Goal: Use online tool/utility: Utilize a website feature to perform a specific function

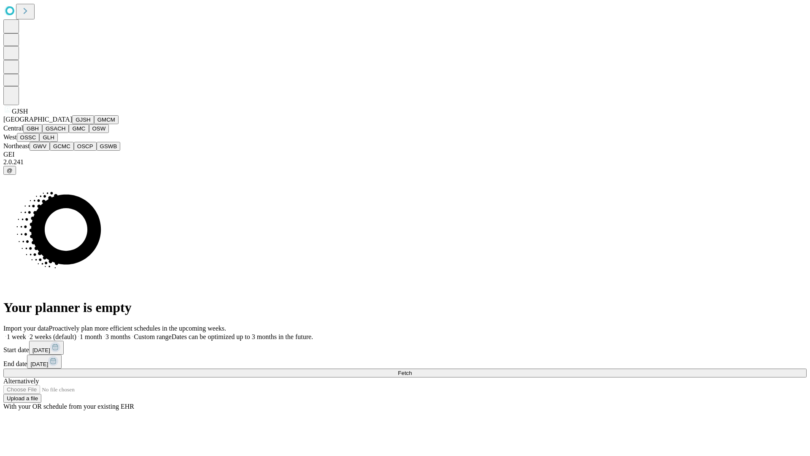
click at [72, 124] on button "GJSH" at bounding box center [83, 119] width 22 height 9
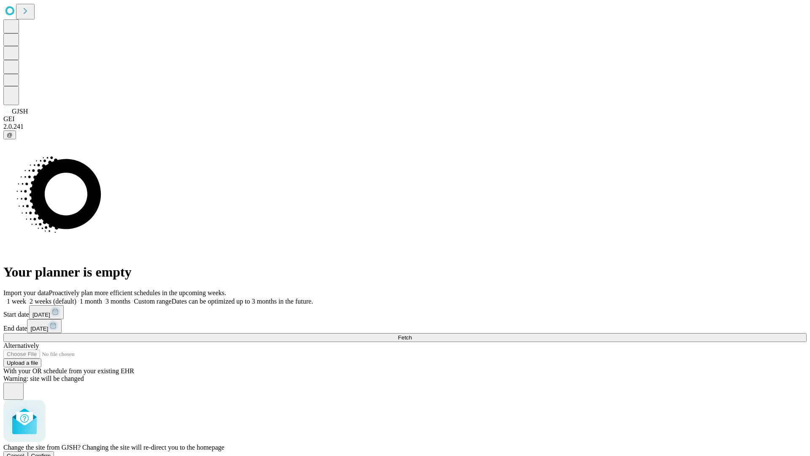
click at [51, 452] on span "Confirm" at bounding box center [41, 455] width 20 height 6
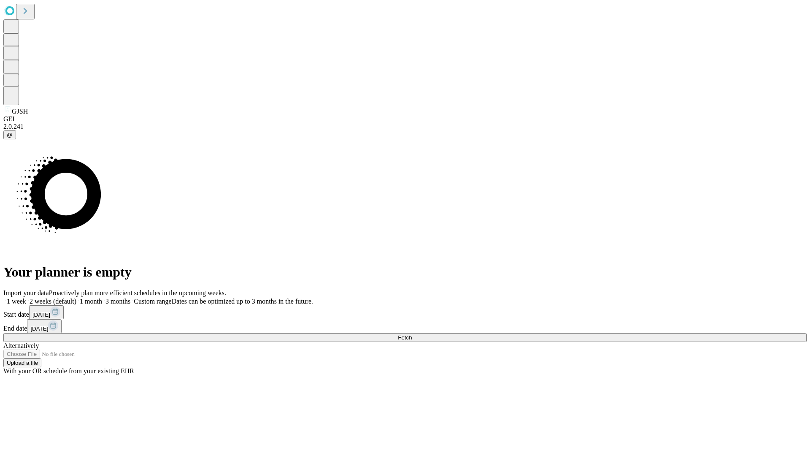
click at [76, 298] on label "2 weeks (default)" at bounding box center [51, 301] width 50 height 7
click at [412, 334] on span "Fetch" at bounding box center [405, 337] width 14 height 6
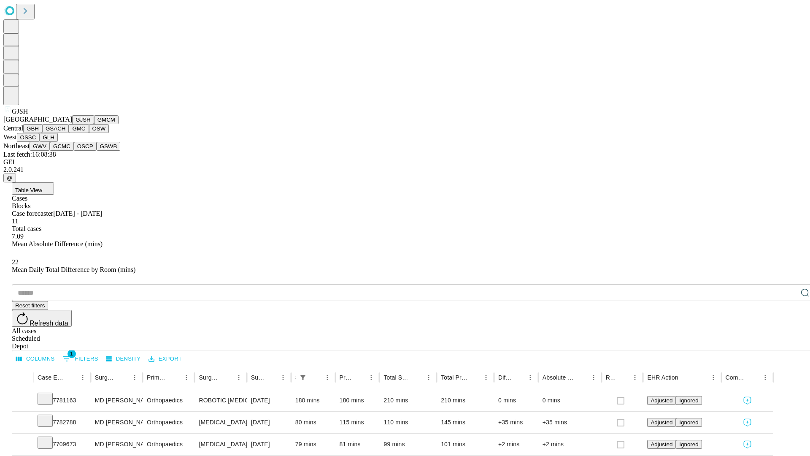
click at [94, 124] on button "GMCM" at bounding box center [106, 119] width 24 height 9
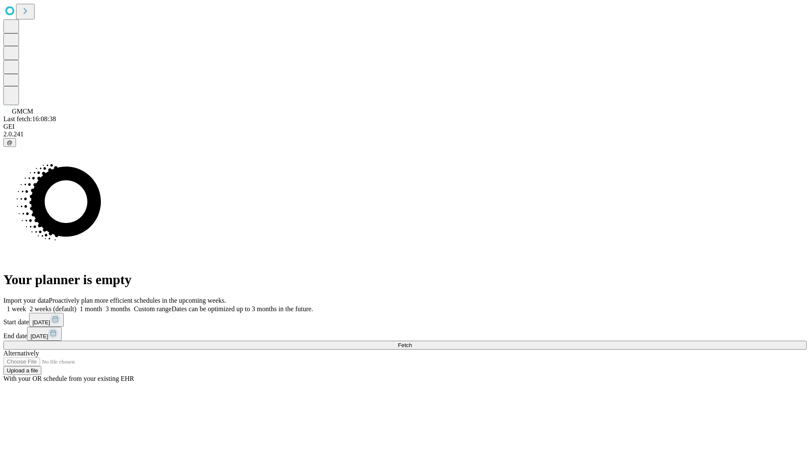
click at [76, 305] on label "2 weeks (default)" at bounding box center [51, 308] width 50 height 7
click at [412, 342] on span "Fetch" at bounding box center [405, 345] width 14 height 6
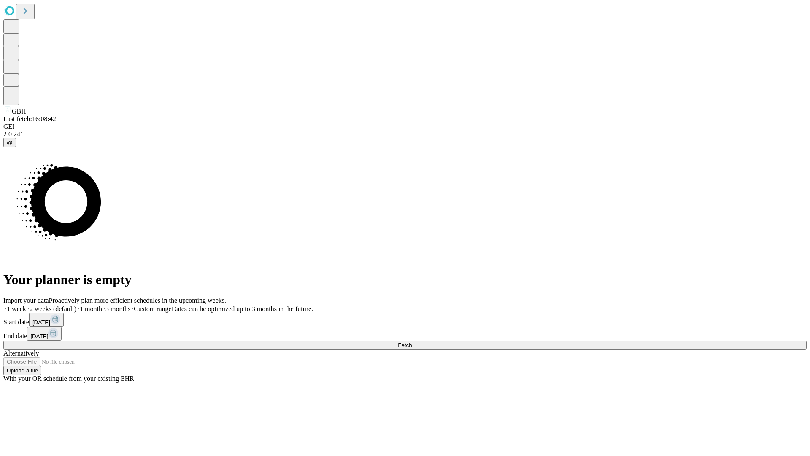
click at [76, 305] on label "2 weeks (default)" at bounding box center [51, 308] width 50 height 7
click at [412, 342] on span "Fetch" at bounding box center [405, 345] width 14 height 6
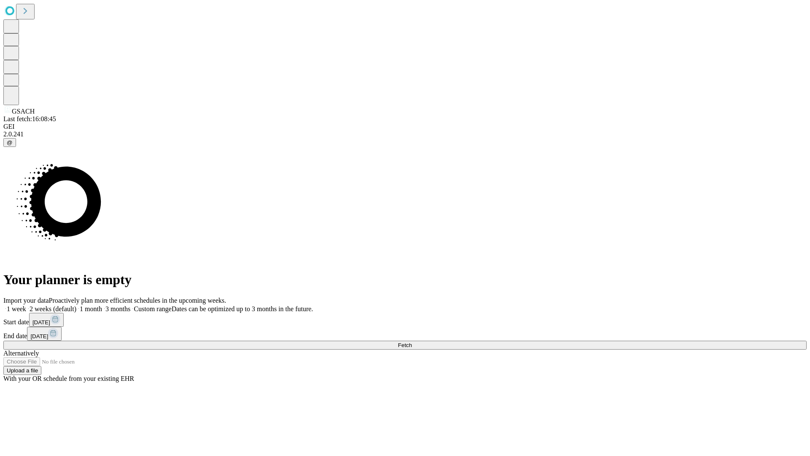
click at [76, 305] on label "2 weeks (default)" at bounding box center [51, 308] width 50 height 7
click at [412, 342] on span "Fetch" at bounding box center [405, 345] width 14 height 6
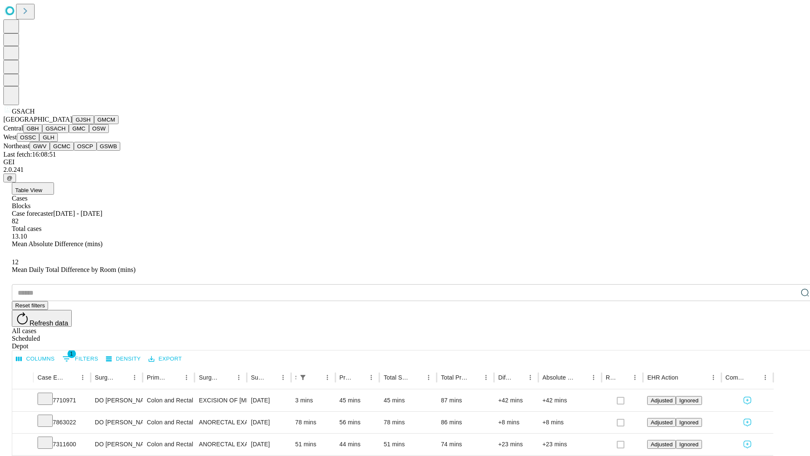
click at [69, 133] on button "GMC" at bounding box center [79, 128] width 20 height 9
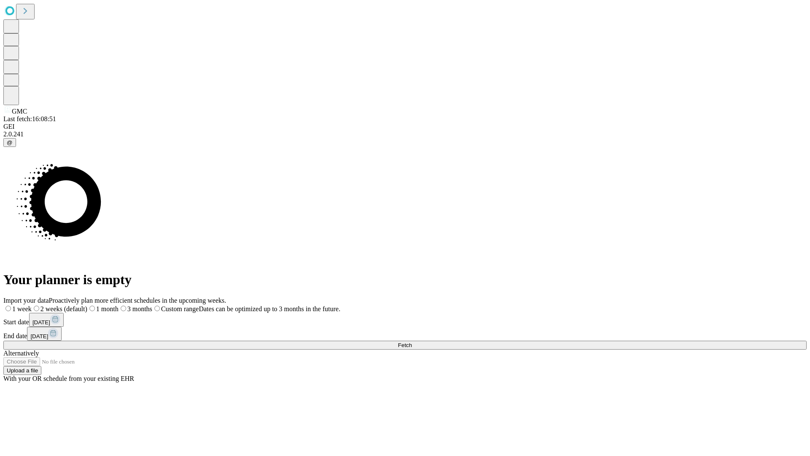
click at [412, 342] on span "Fetch" at bounding box center [405, 345] width 14 height 6
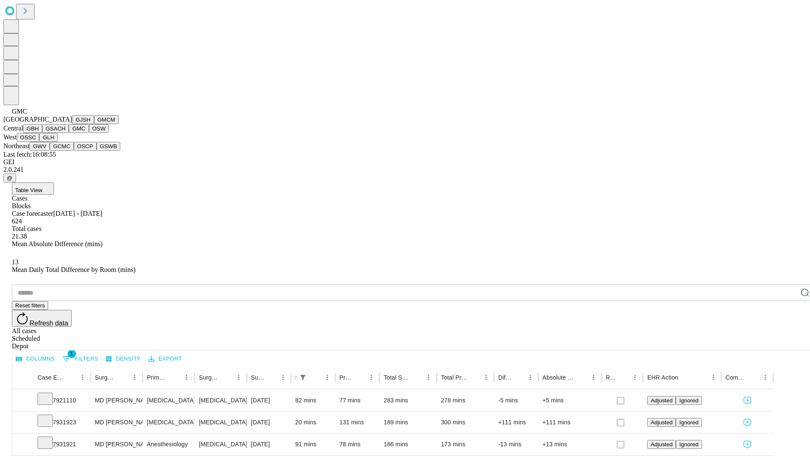
click at [89, 133] on button "OSW" at bounding box center [99, 128] width 20 height 9
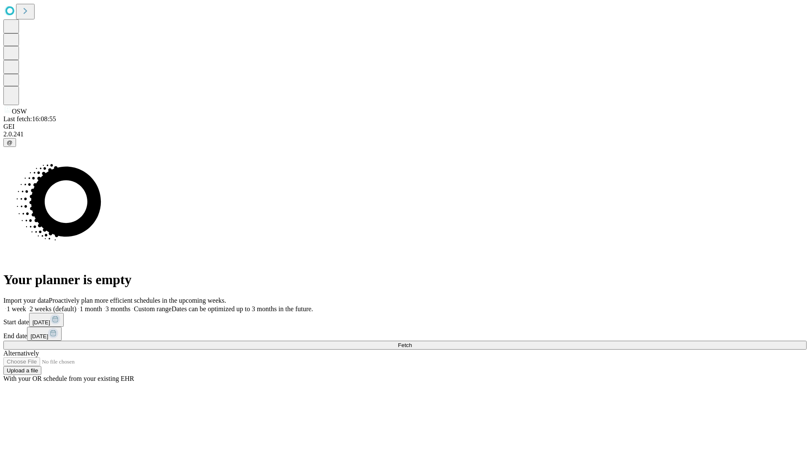
click at [76, 305] on label "2 weeks (default)" at bounding box center [51, 308] width 50 height 7
click at [412, 342] on span "Fetch" at bounding box center [405, 345] width 14 height 6
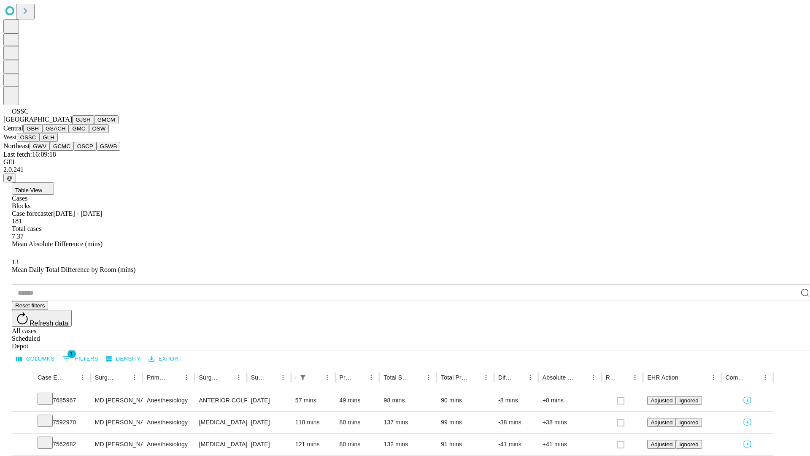
click at [57, 142] on button "GLH" at bounding box center [48, 137] width 18 height 9
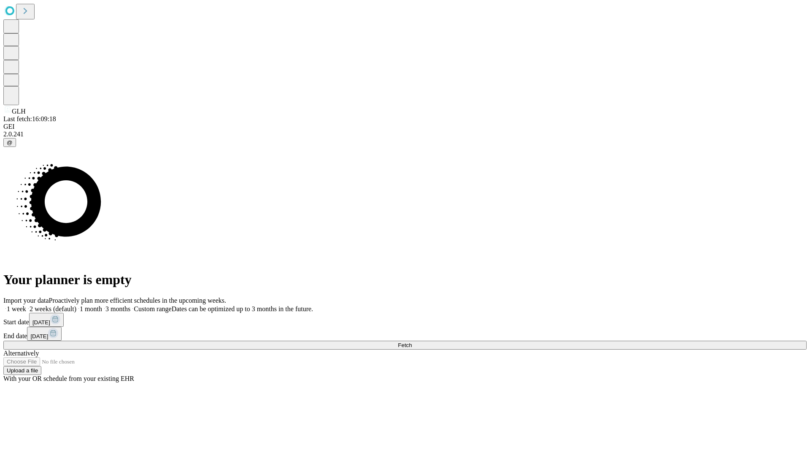
click at [76, 305] on label "2 weeks (default)" at bounding box center [51, 308] width 50 height 7
click at [412, 342] on span "Fetch" at bounding box center [405, 345] width 14 height 6
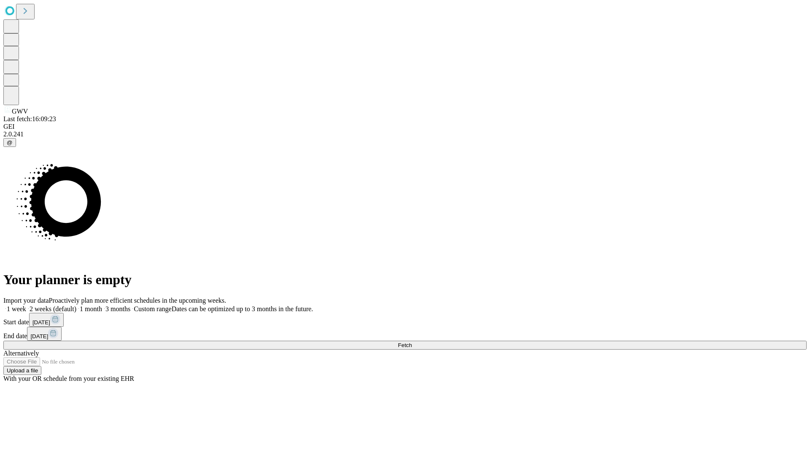
click at [76, 305] on label "2 weeks (default)" at bounding box center [51, 308] width 50 height 7
click at [412, 342] on span "Fetch" at bounding box center [405, 345] width 14 height 6
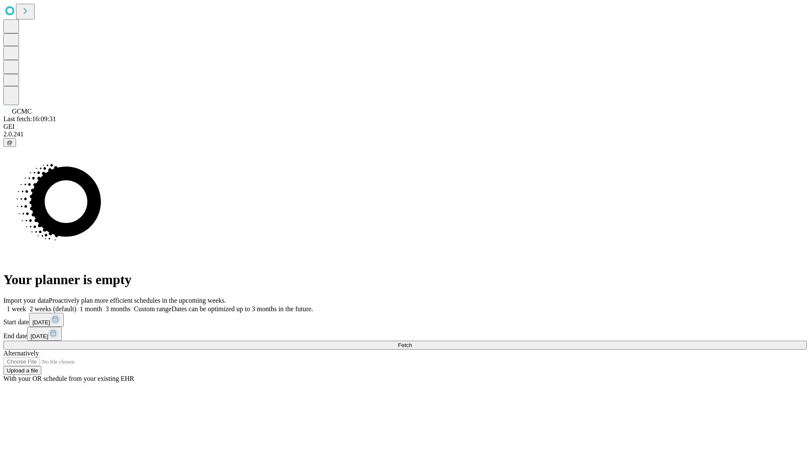
click at [76, 305] on label "2 weeks (default)" at bounding box center [51, 308] width 50 height 7
click at [412, 342] on span "Fetch" at bounding box center [405, 345] width 14 height 6
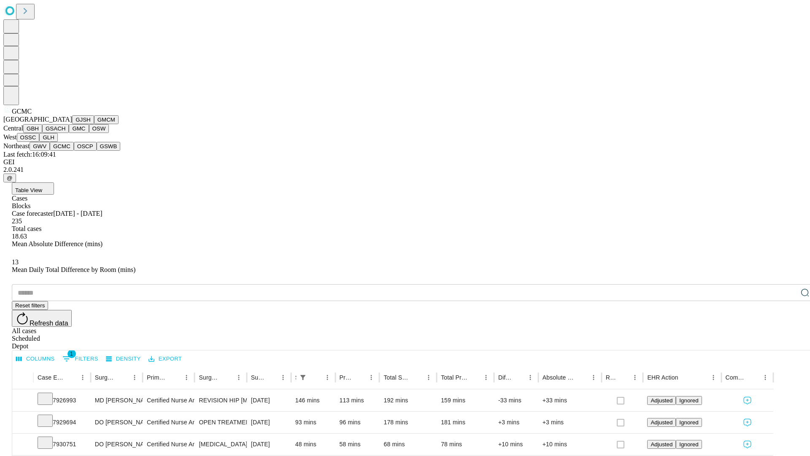
click at [74, 151] on button "OSCP" at bounding box center [85, 146] width 23 height 9
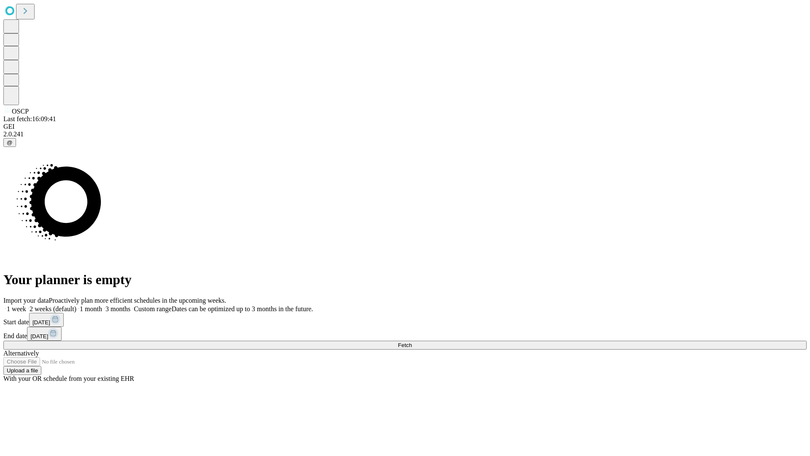
click at [76, 305] on label "2 weeks (default)" at bounding box center [51, 308] width 50 height 7
click at [412, 342] on span "Fetch" at bounding box center [405, 345] width 14 height 6
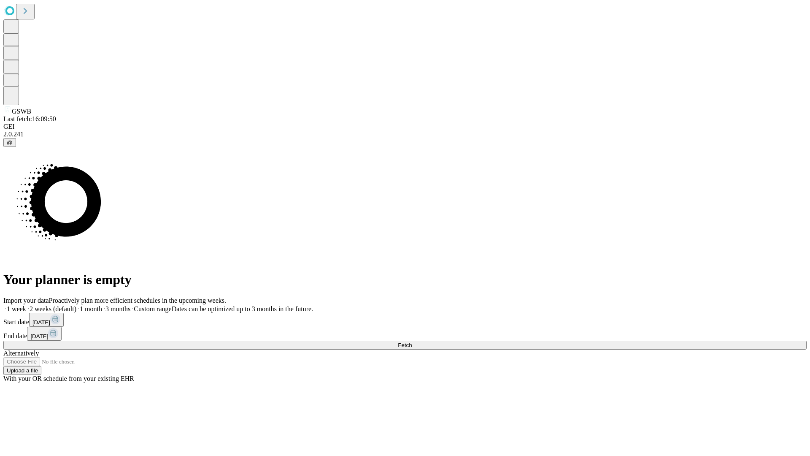
click at [76, 305] on label "2 weeks (default)" at bounding box center [51, 308] width 50 height 7
click at [412, 342] on span "Fetch" at bounding box center [405, 345] width 14 height 6
